Goal: Check status

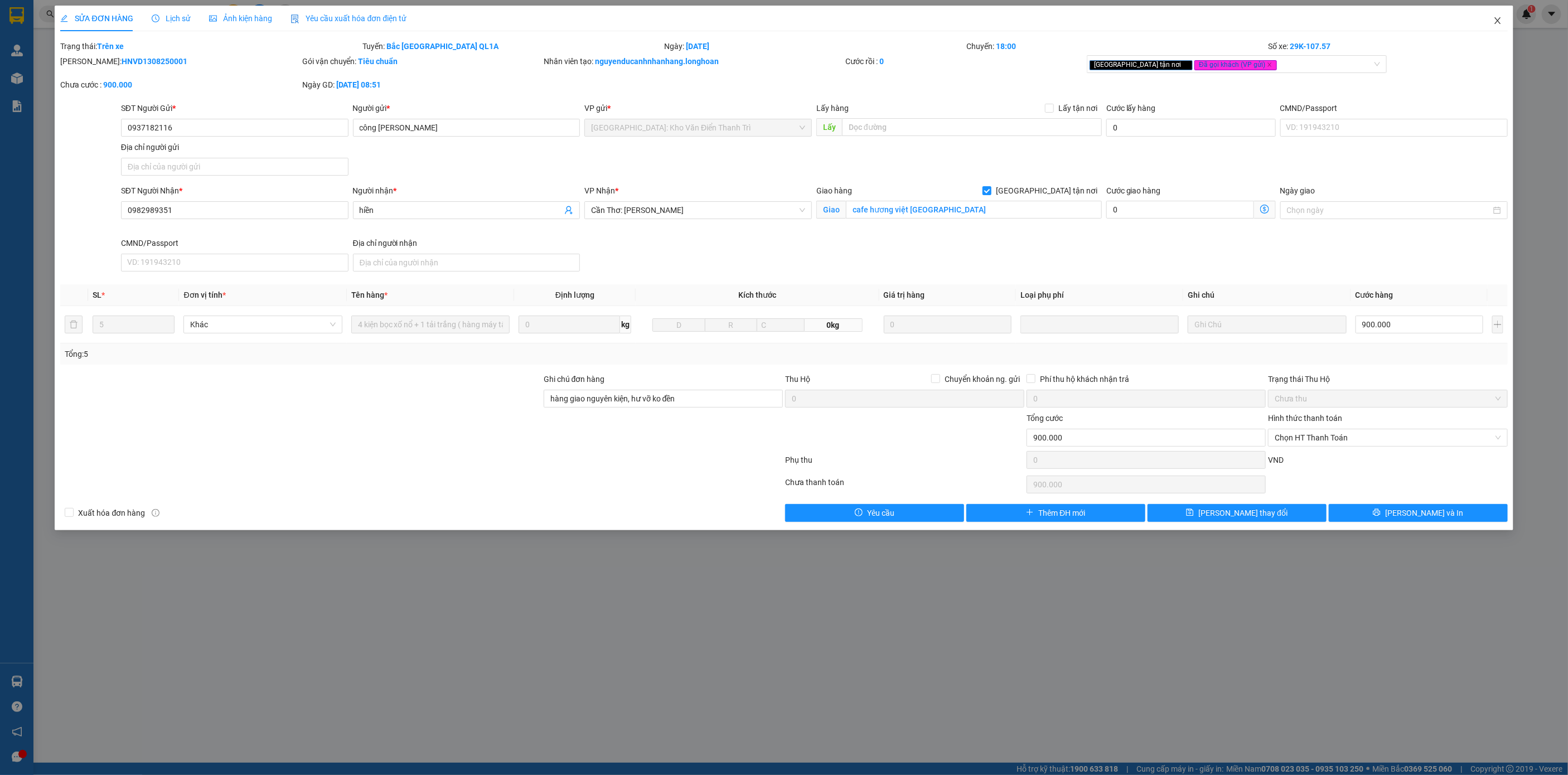
click at [1484, 16] on span "Close" at bounding box center [1497, 21] width 31 height 31
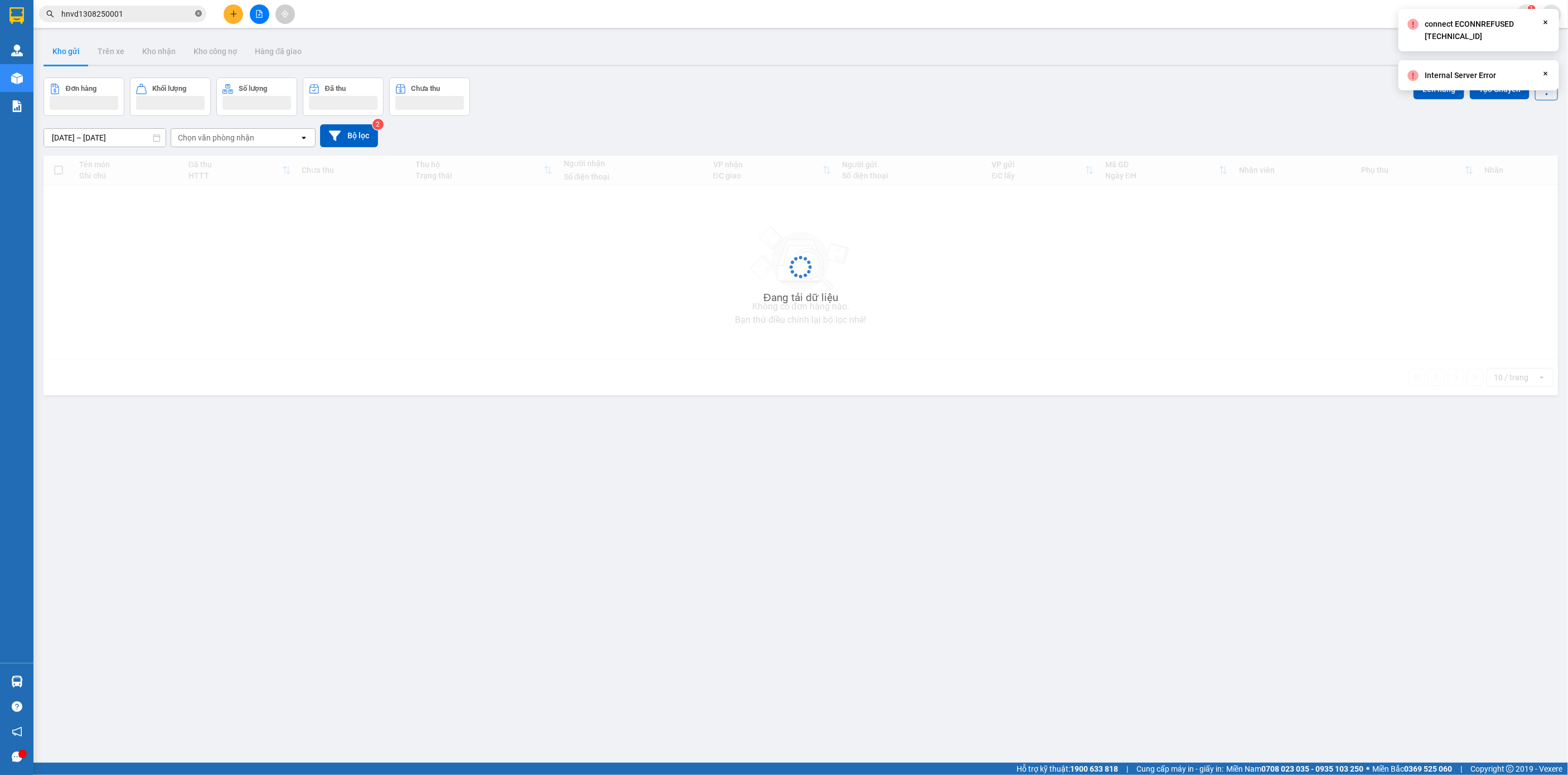
click at [197, 12] on icon "close-circle" at bounding box center [198, 13] width 7 height 7
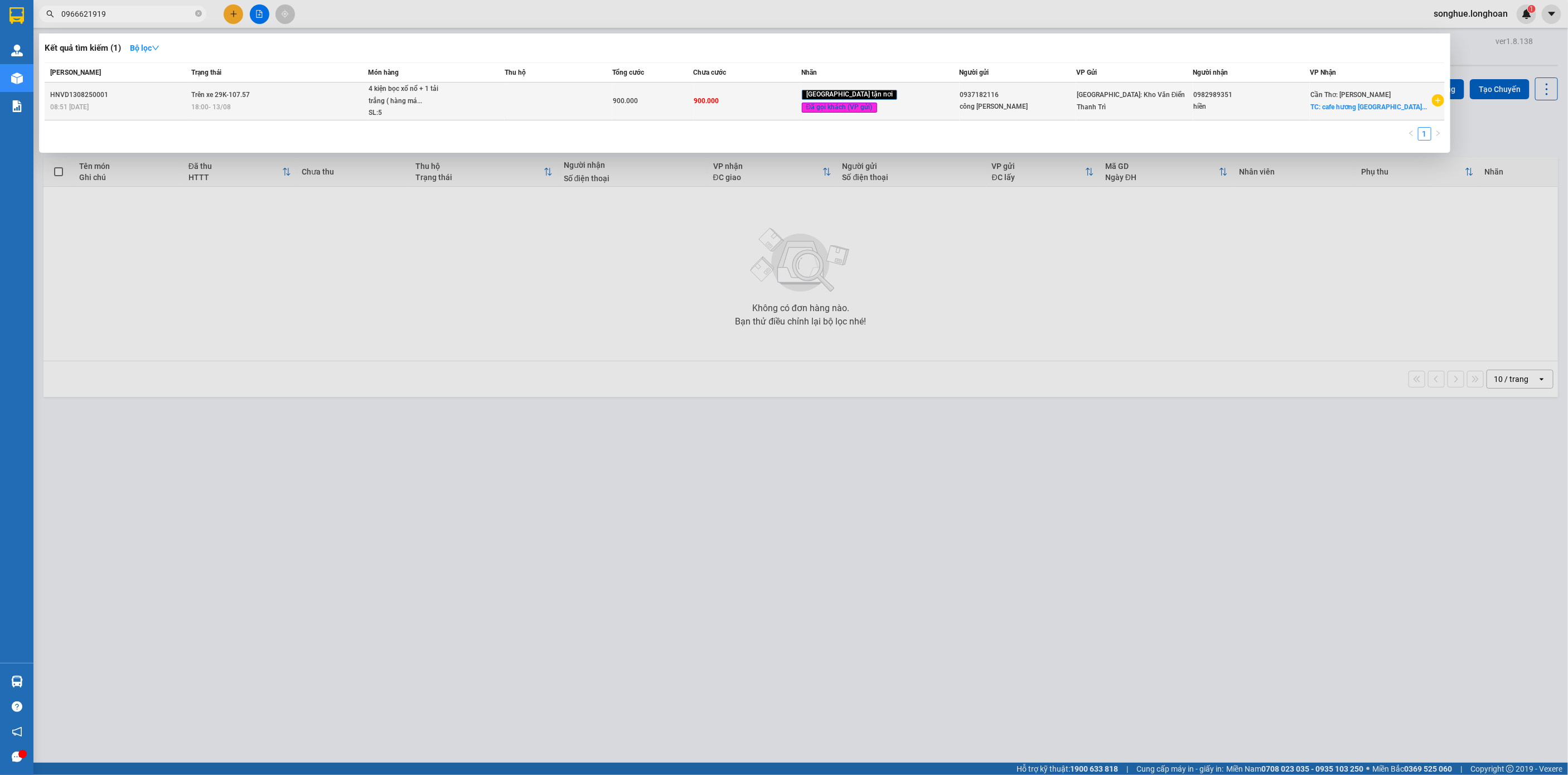
type input "0966621919"
click at [308, 117] on td "Trên xe 29K-107.57 18:00 [DATE]" at bounding box center [278, 102] width 180 height 38
